Goal: Find specific page/section

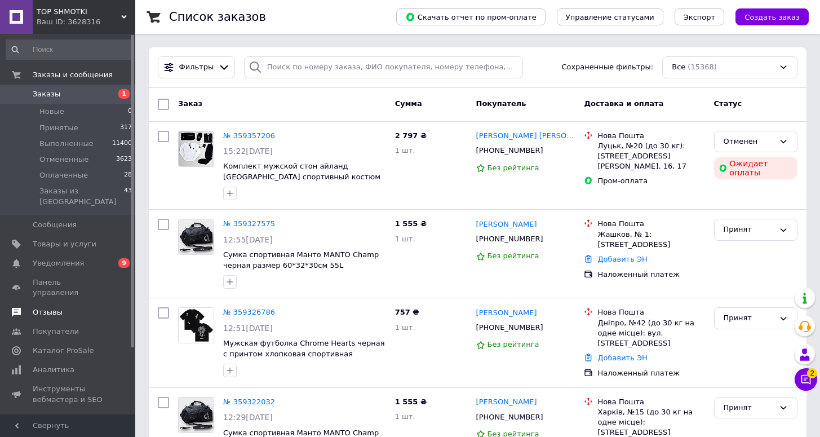
click at [60, 307] on span "Отзывы" at bounding box center [48, 312] width 30 height 10
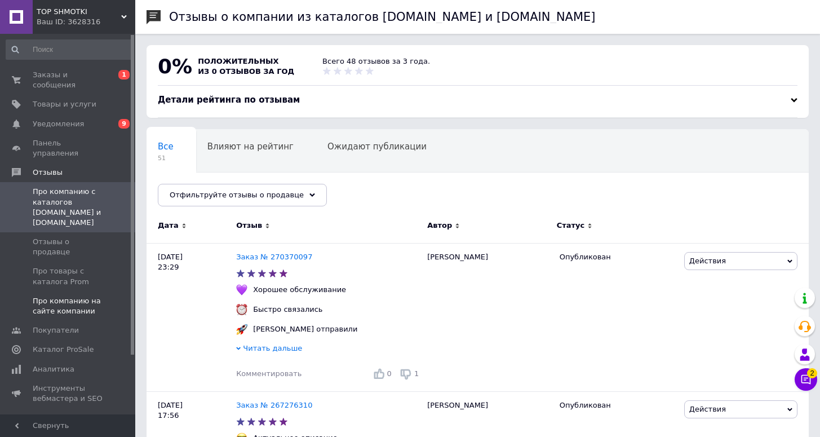
click at [64, 296] on span "Про компанию на сайте компании" at bounding box center [69, 306] width 72 height 20
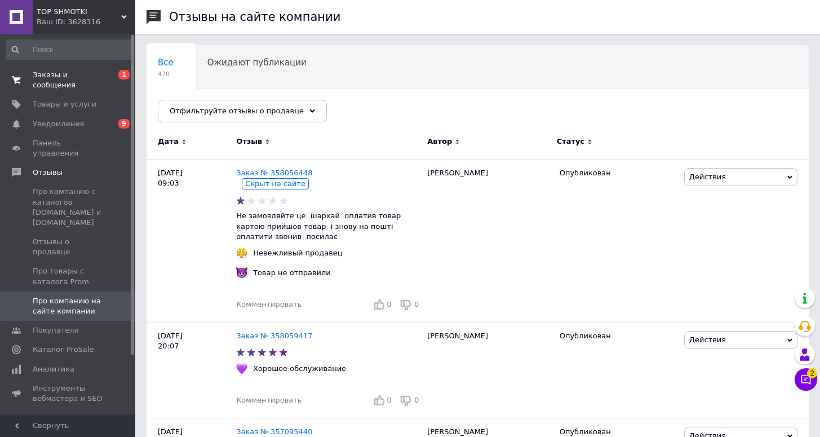
click at [62, 81] on span "Заказы и сообщения" at bounding box center [69, 80] width 72 height 20
